Goal: Check status: Verify the current state of an ongoing process or item

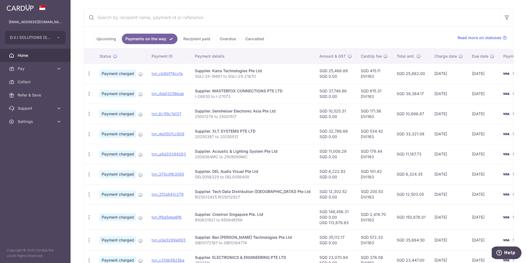
scroll to position [135, 0]
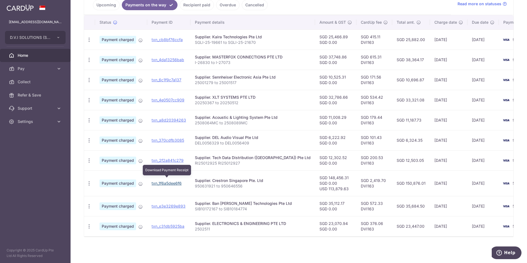
drag, startPoint x: 160, startPoint y: 179, endPoint x: 296, endPoint y: 25, distance: 205.2
click at [160, 181] on link "txn_1f6a5dee6f6" at bounding box center [167, 183] width 30 height 5
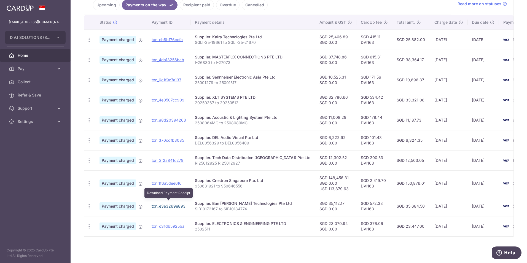
click at [172, 204] on link "txn_e3e3269e893" at bounding box center [169, 206] width 34 height 5
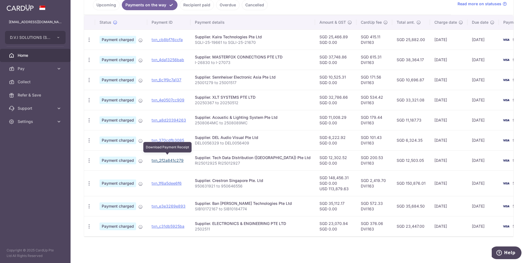
drag, startPoint x: 165, startPoint y: 158, endPoint x: 294, endPoint y: 24, distance: 185.3
click at [165, 158] on link "txn_2f2a841c279" at bounding box center [168, 160] width 32 height 5
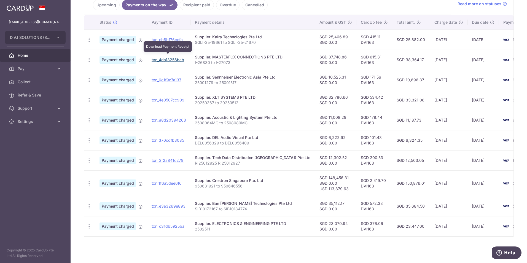
click at [165, 57] on link "txn_4da13256bab" at bounding box center [168, 59] width 33 height 5
